Goal: Task Accomplishment & Management: Use online tool/utility

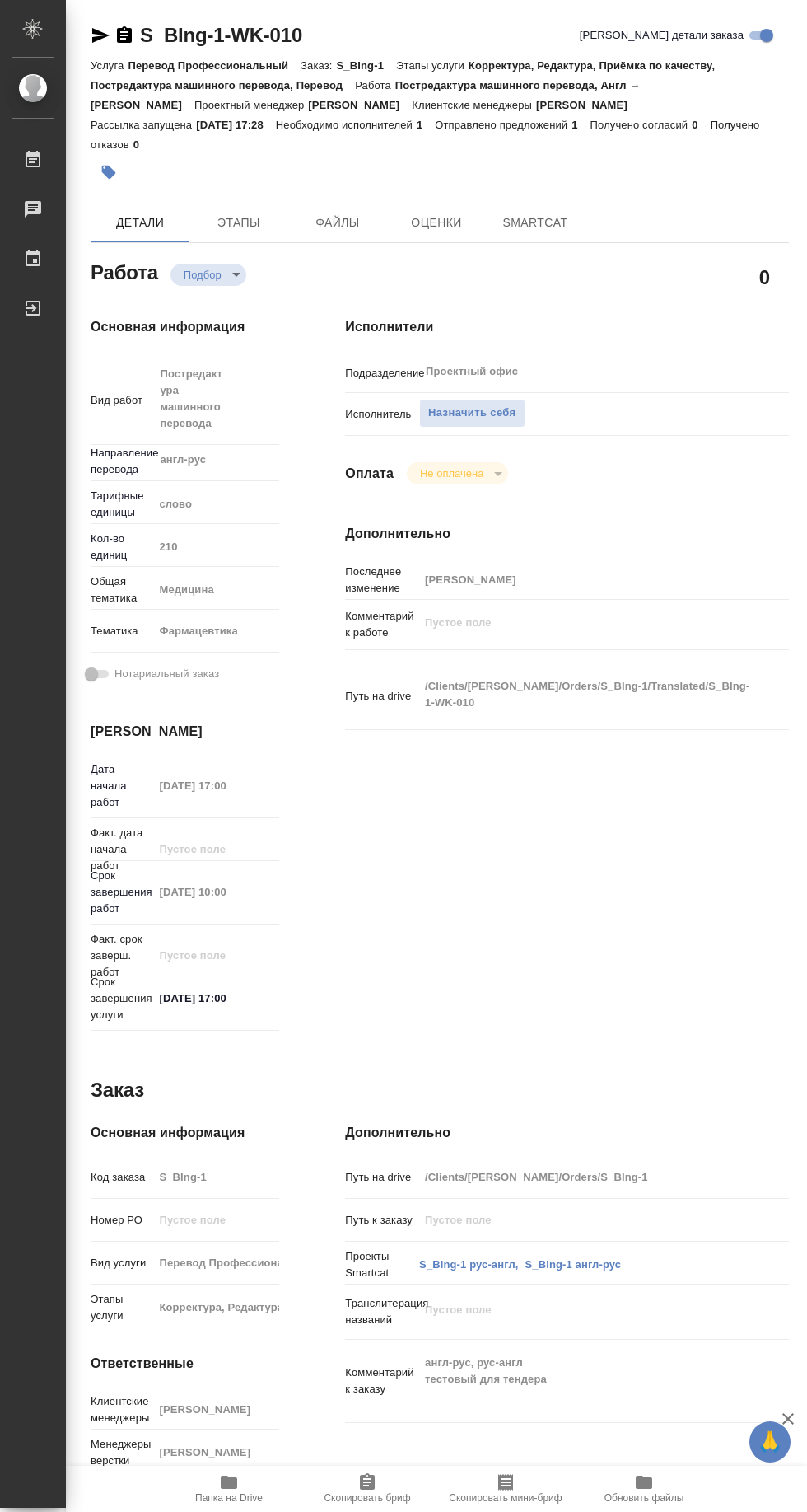
type textarea "x"
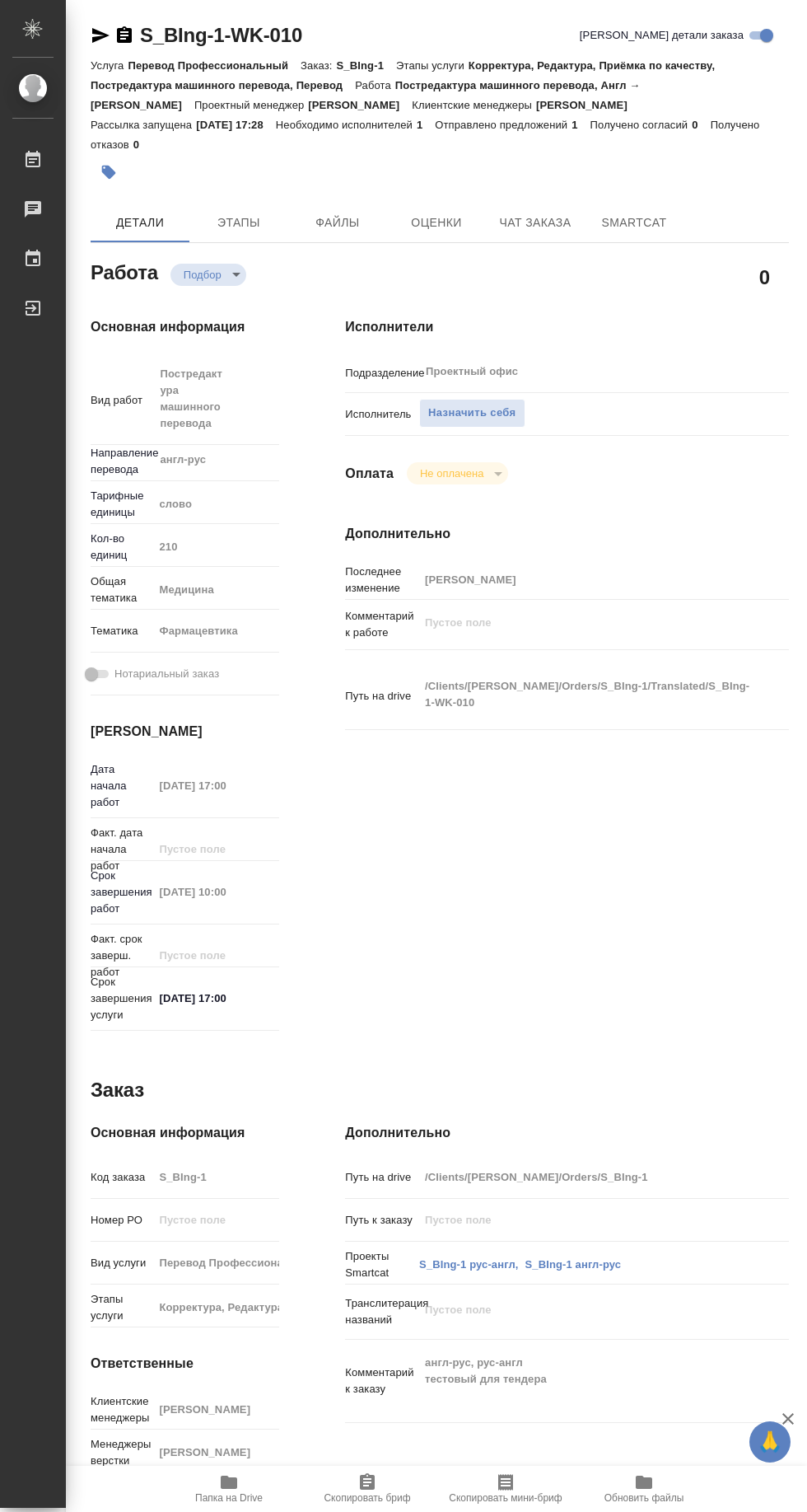
type textarea "x"
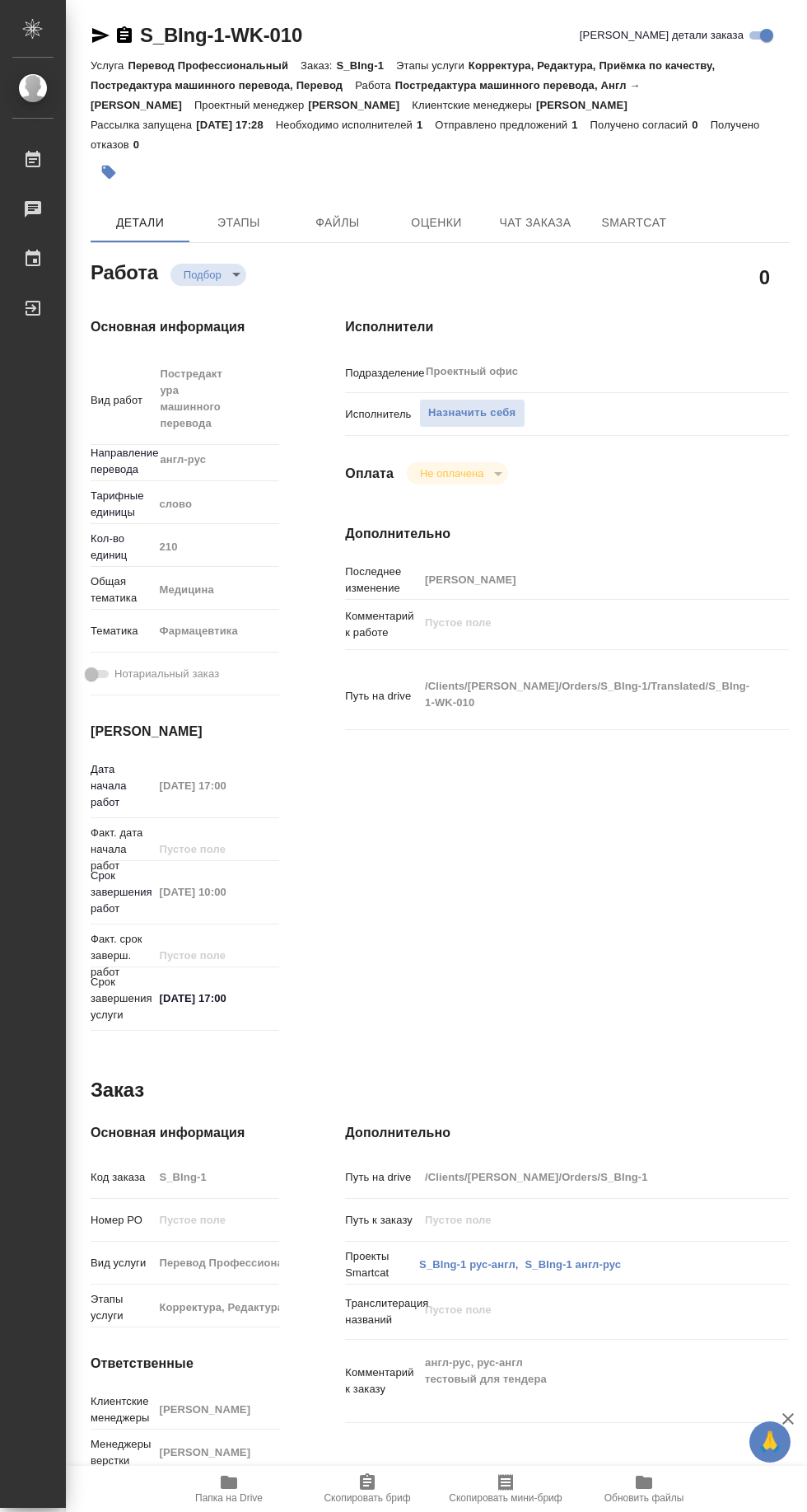
type textarea "x"
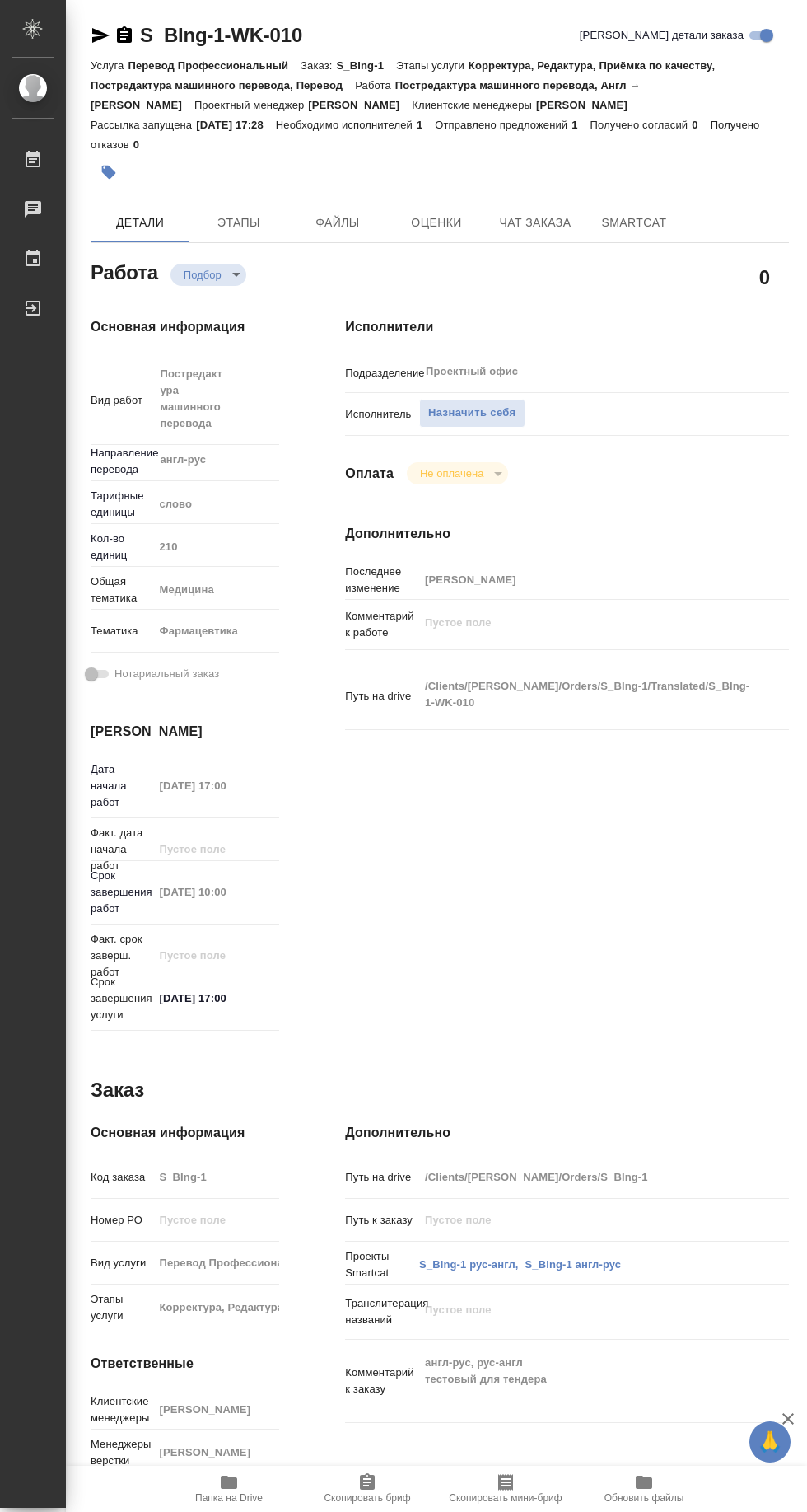
type textarea "x"
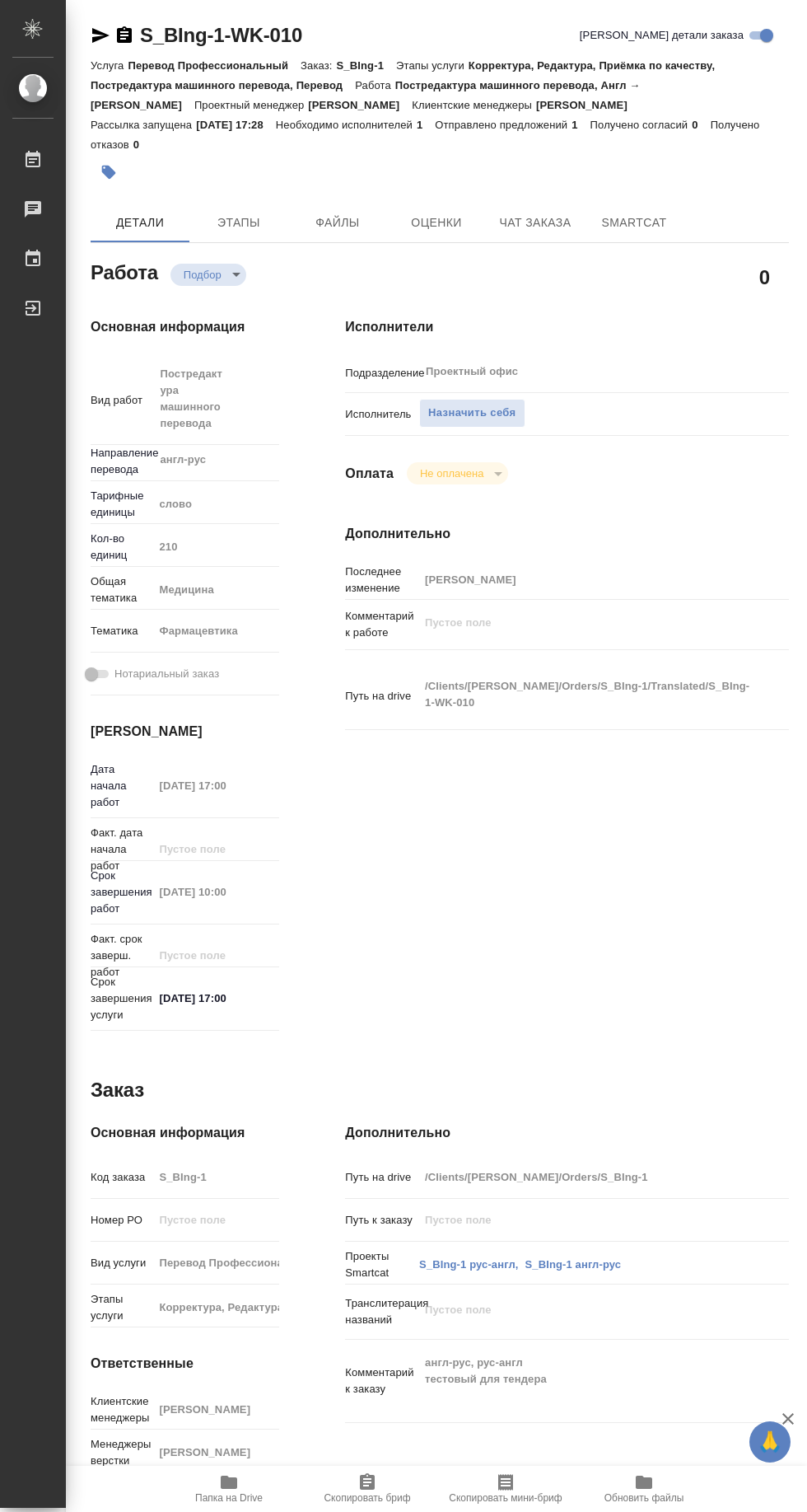
type textarea "x"
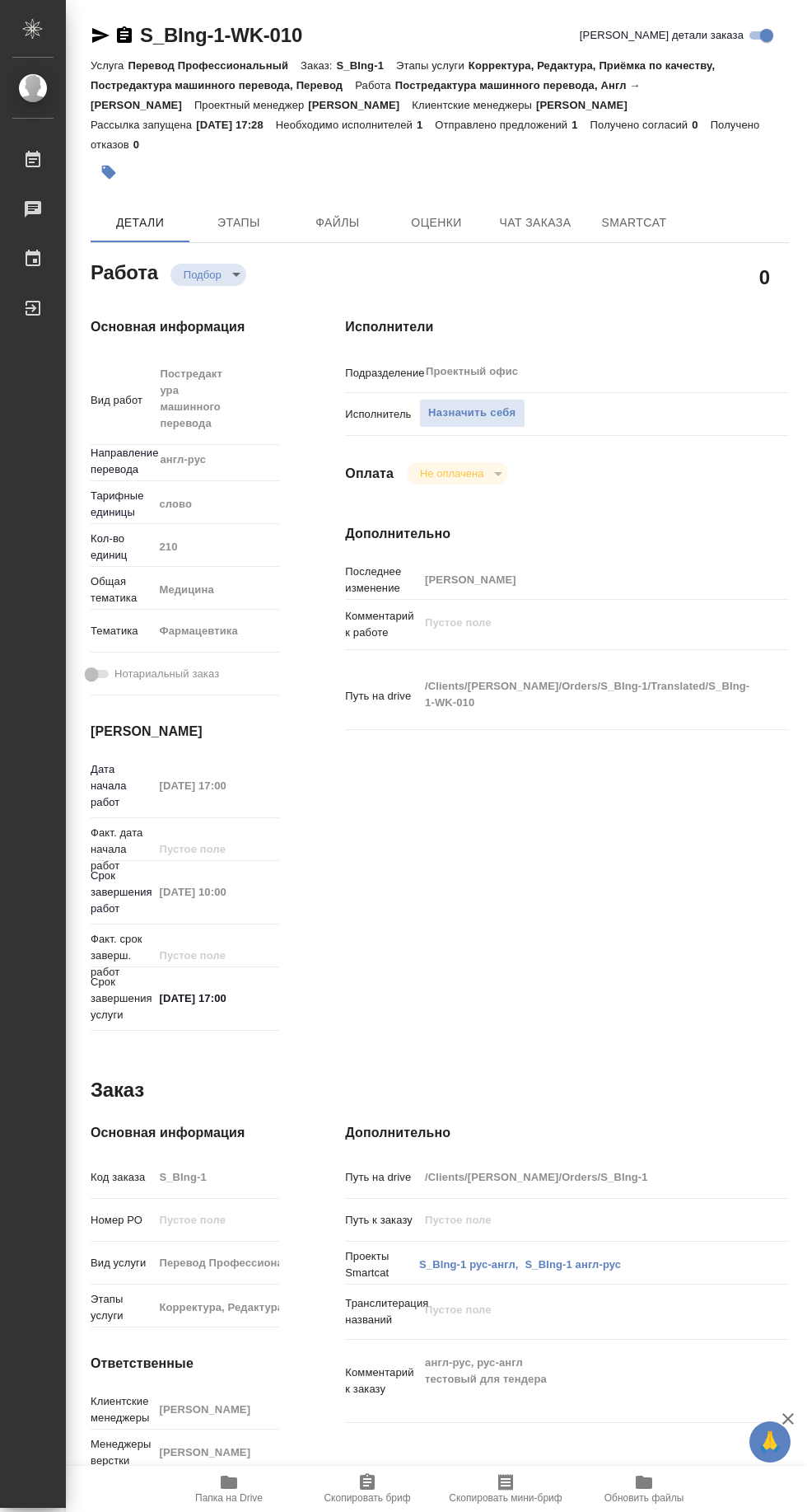
click at [257, 1504] on span "Папка на Drive" at bounding box center [229, 1498] width 68 height 11
type textarea "x"
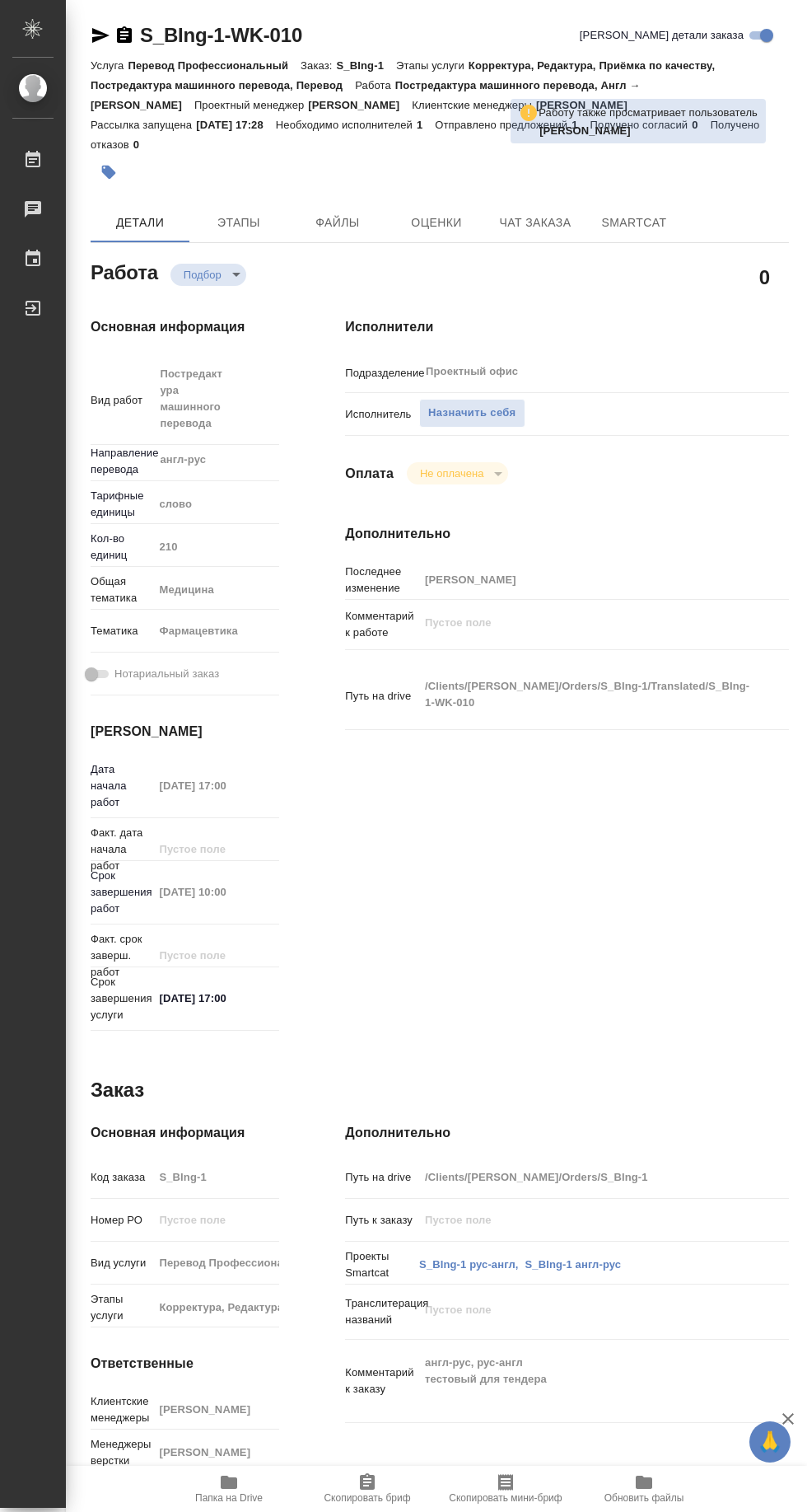
type textarea "x"
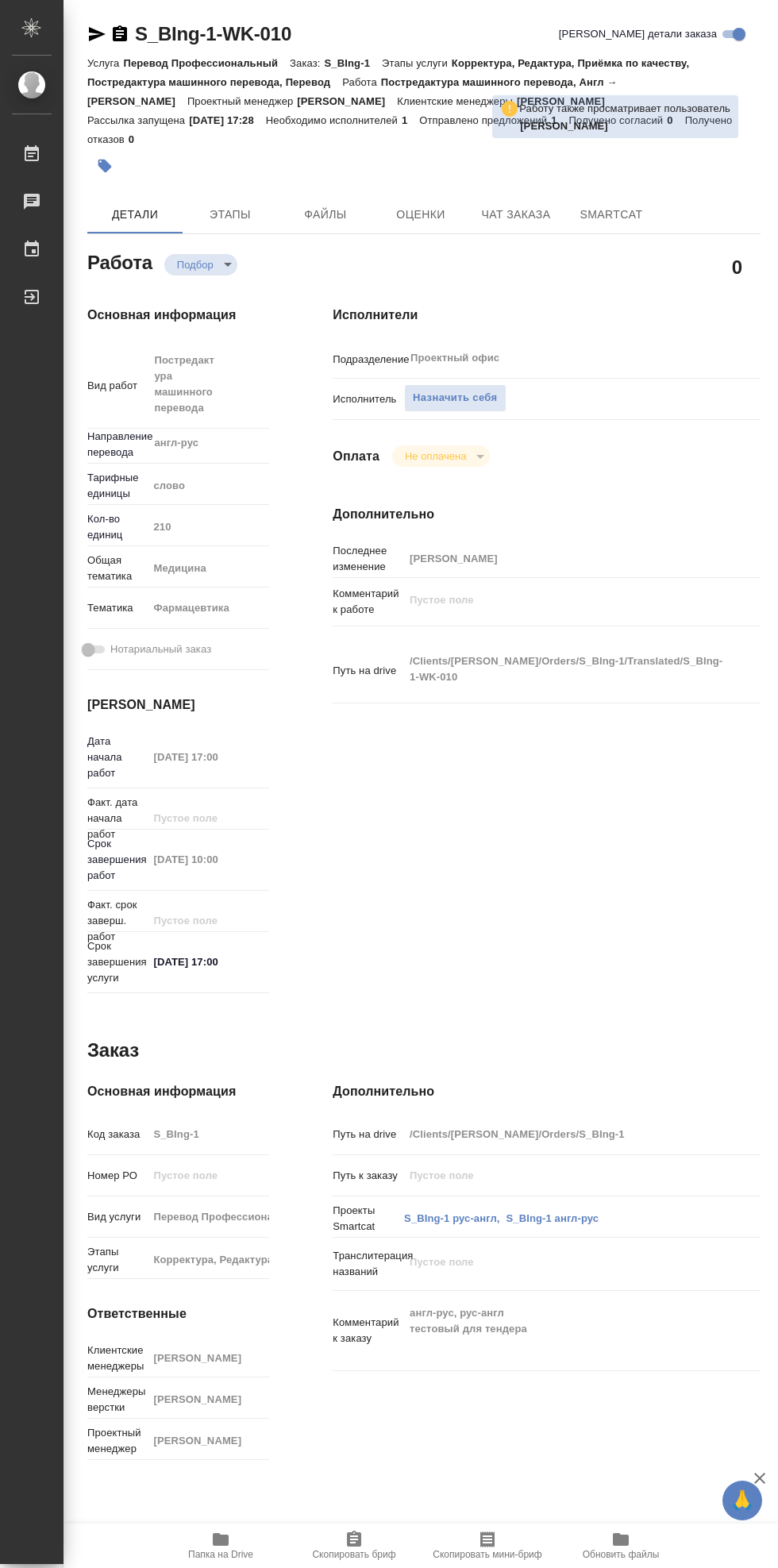
type textarea "x"
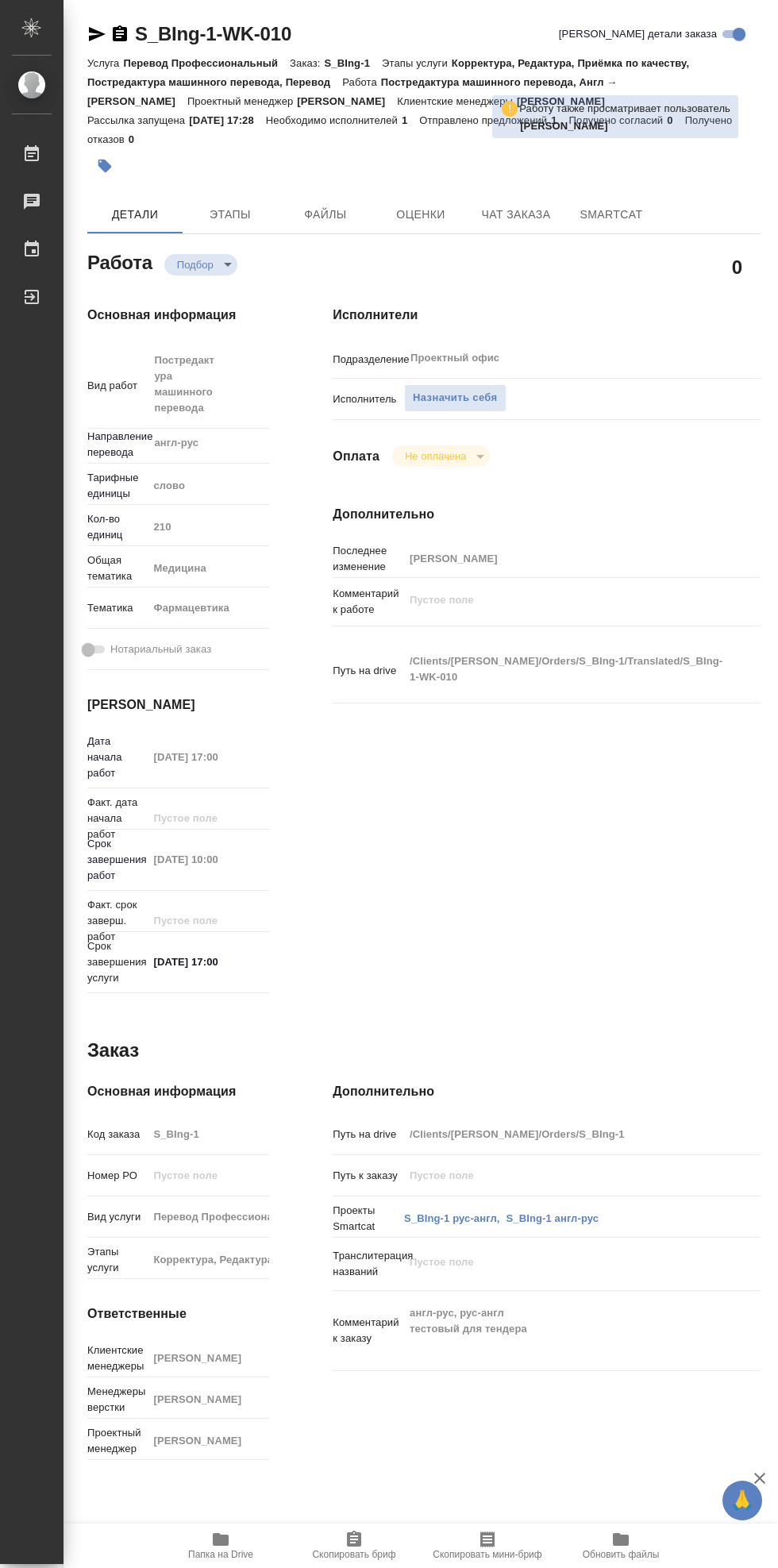
type textarea "x"
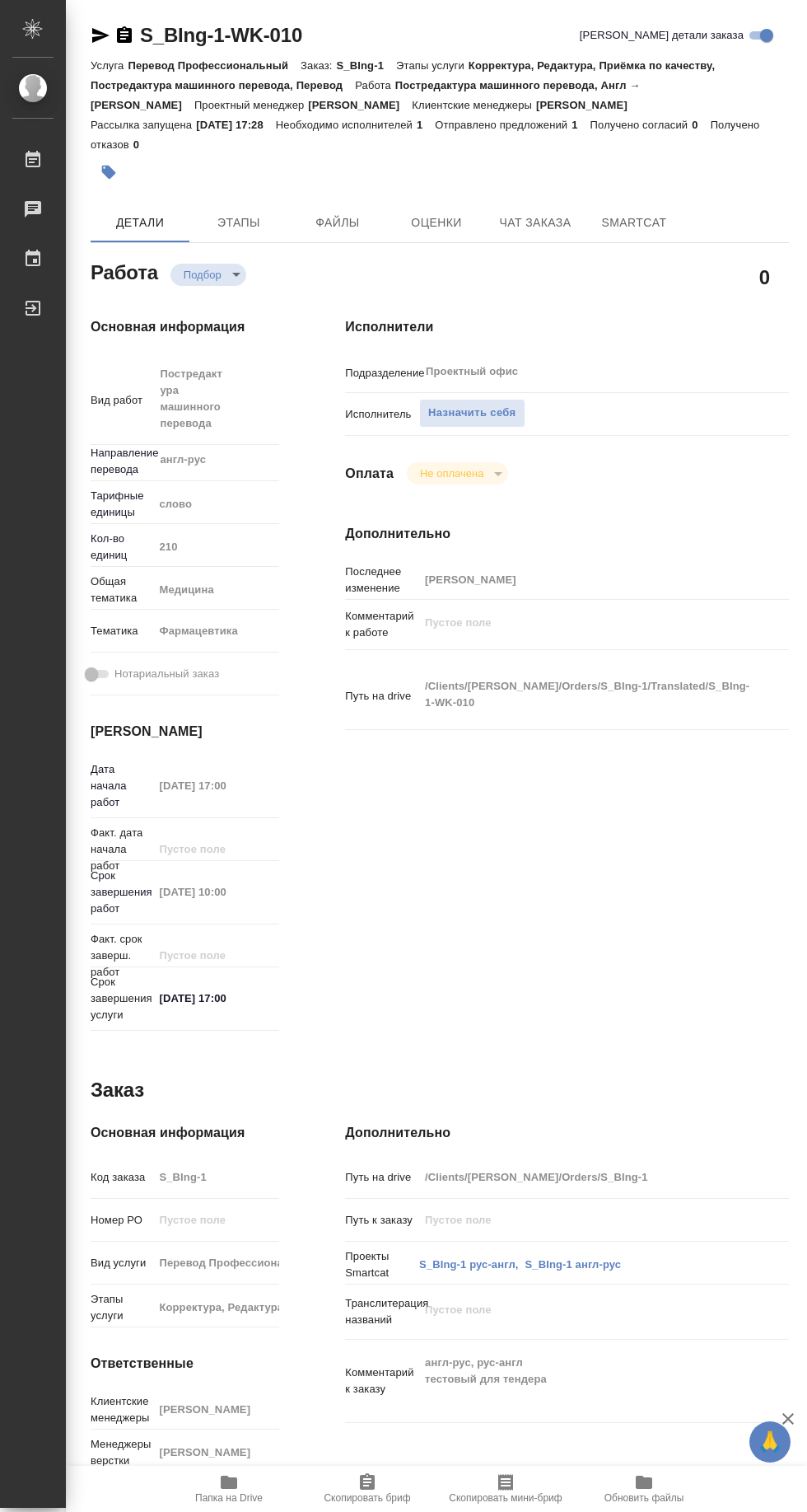
type textarea "x"
